Goal: Browse casually: Explore the website without a specific task or goal

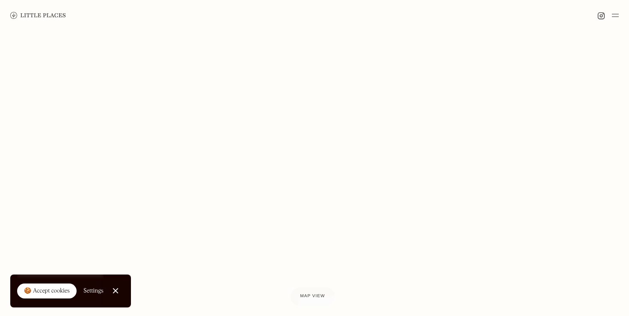
click at [22, 12] on img at bounding box center [38, 15] width 56 height 7
click at [23, 16] on img at bounding box center [38, 15] width 56 height 7
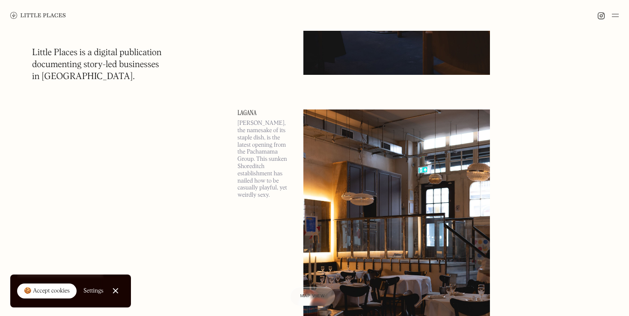
scroll to position [642, 0]
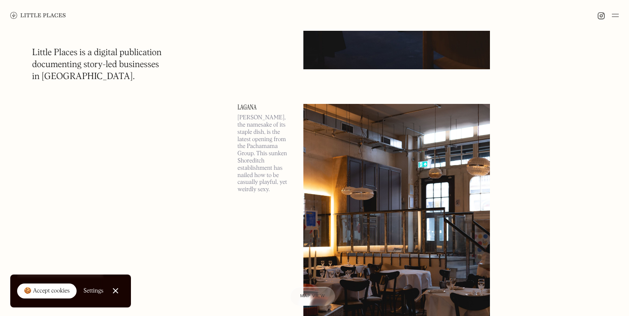
drag, startPoint x: 244, startPoint y: 52, endPoint x: 247, endPoint y: 175, distance: 123.3
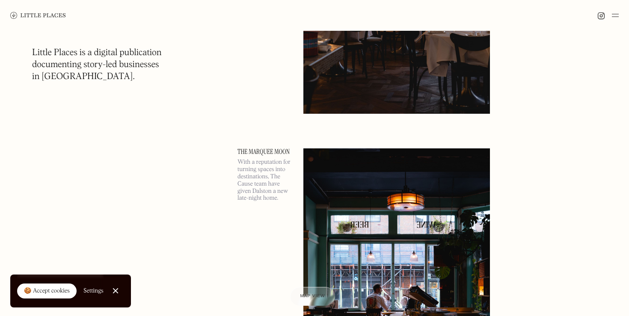
scroll to position [903, 0]
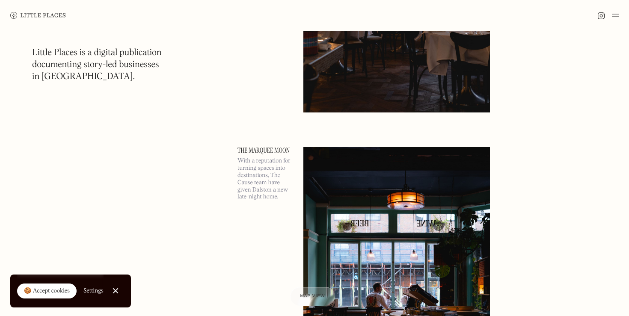
drag, startPoint x: 241, startPoint y: 120, endPoint x: 259, endPoint y: 147, distance: 33.2
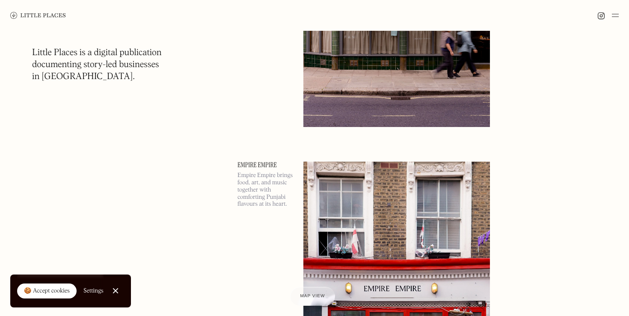
scroll to position [2104, 0]
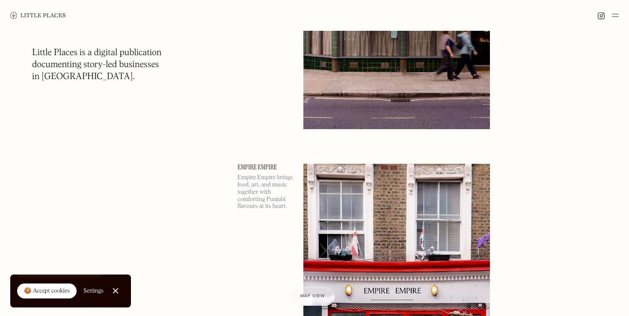
drag, startPoint x: 243, startPoint y: 121, endPoint x: 277, endPoint y: 173, distance: 62.8
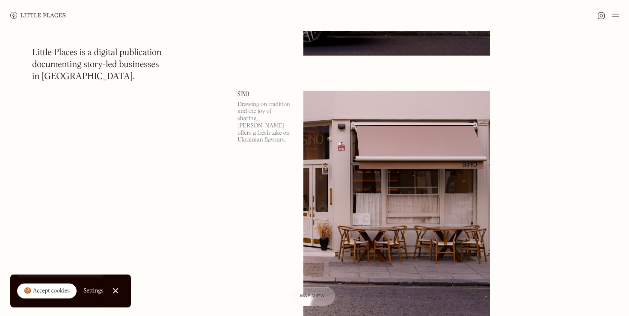
scroll to position [2787, 0]
drag, startPoint x: 241, startPoint y: 67, endPoint x: 257, endPoint y: 110, distance: 45.2
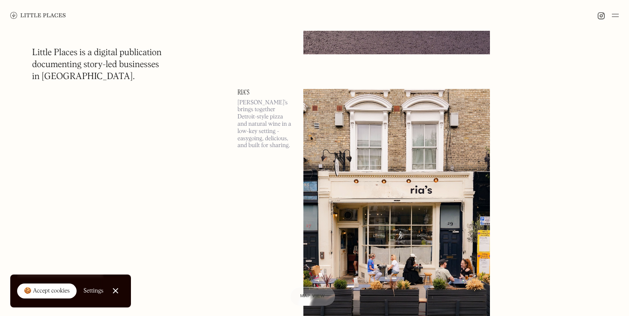
scroll to position [3093, 0]
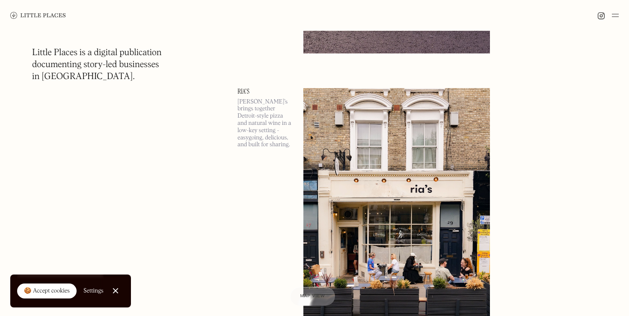
drag, startPoint x: 244, startPoint y: 45, endPoint x: 277, endPoint y: 74, distance: 44.3
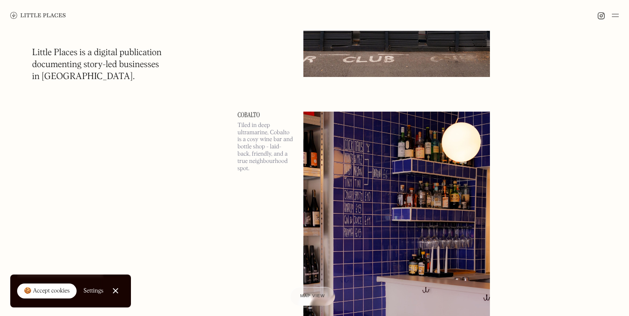
scroll to position [3377, 0]
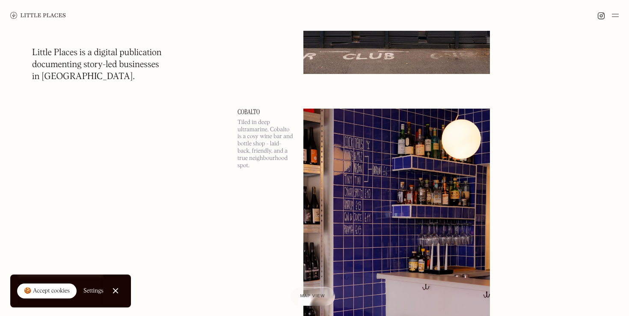
drag, startPoint x: 249, startPoint y: 71, endPoint x: 276, endPoint y: 136, distance: 70.3
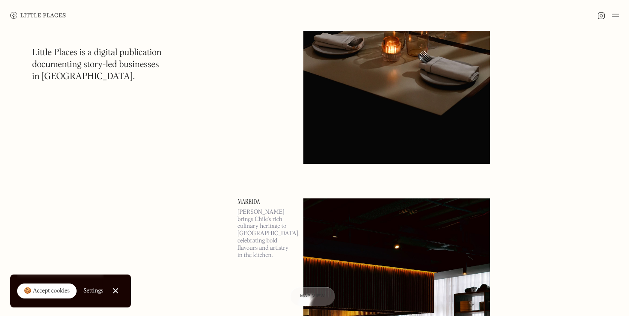
scroll to position [4833, 0]
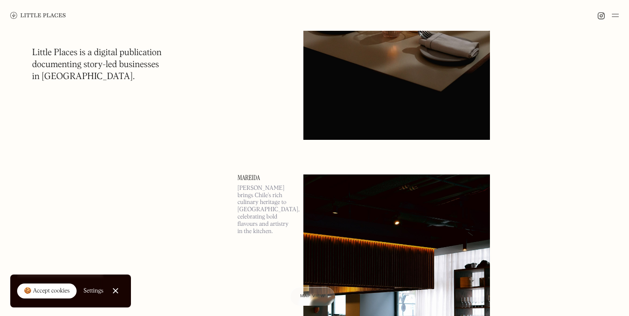
drag, startPoint x: 243, startPoint y: 145, endPoint x: 258, endPoint y: 163, distance: 23.4
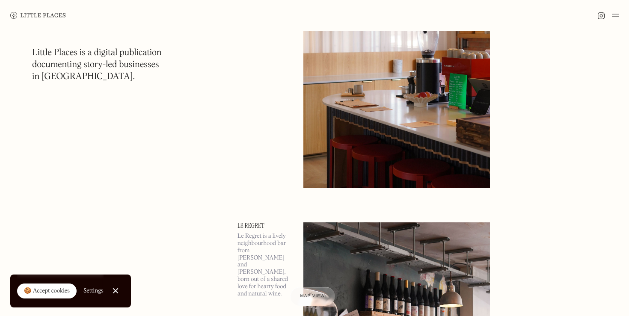
scroll to position [5395, 0]
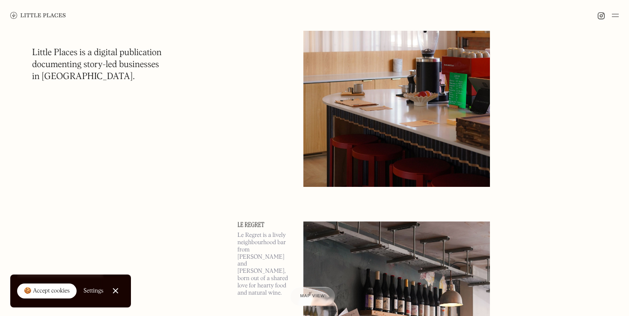
drag, startPoint x: 245, startPoint y: 181, endPoint x: 256, endPoint y: 209, distance: 29.8
